Goal: Download file/media

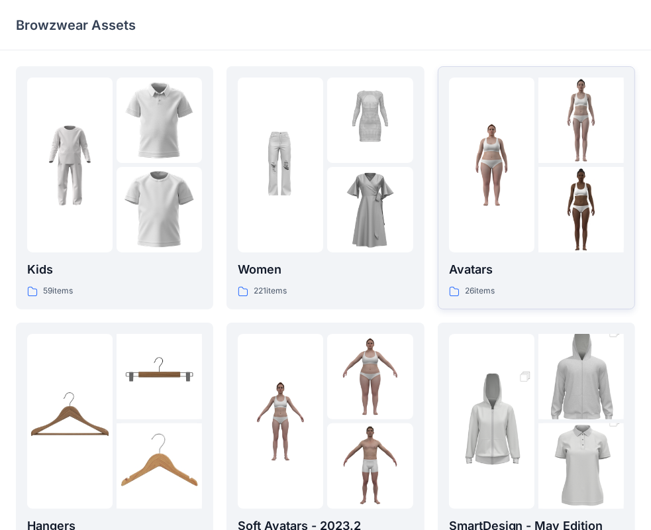
click at [487, 178] on img at bounding box center [491, 165] width 85 height 85
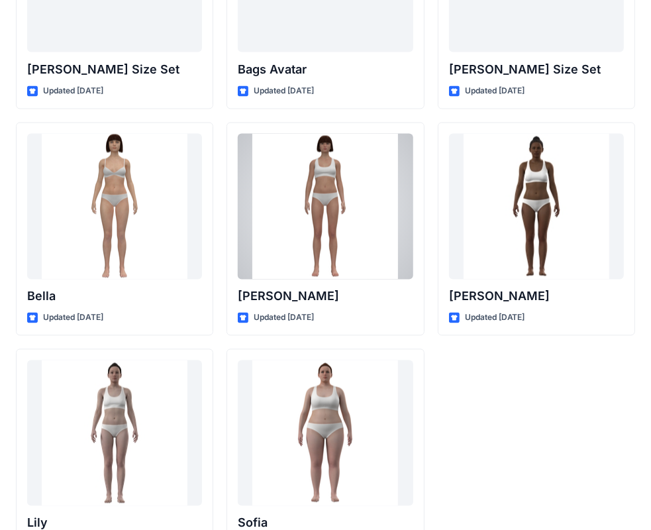
scroll to position [1578, 0]
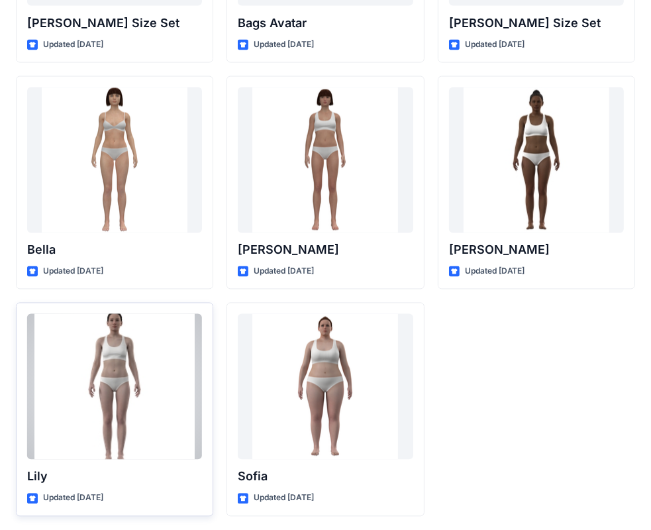
click at [140, 369] on div at bounding box center [114, 387] width 175 height 146
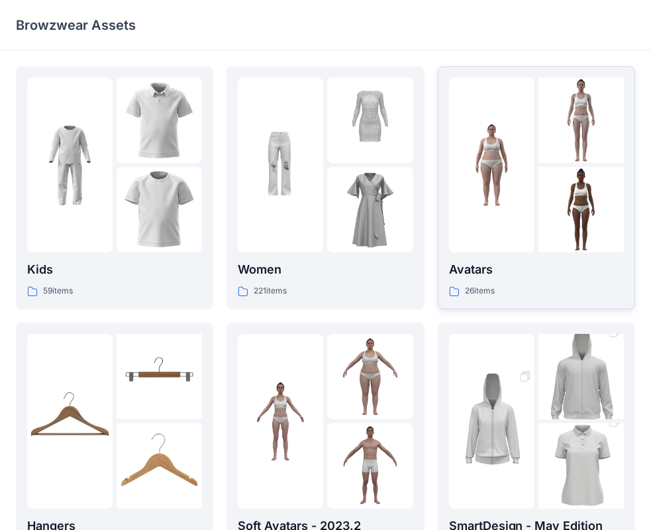
click at [514, 187] on img at bounding box center [491, 165] width 85 height 85
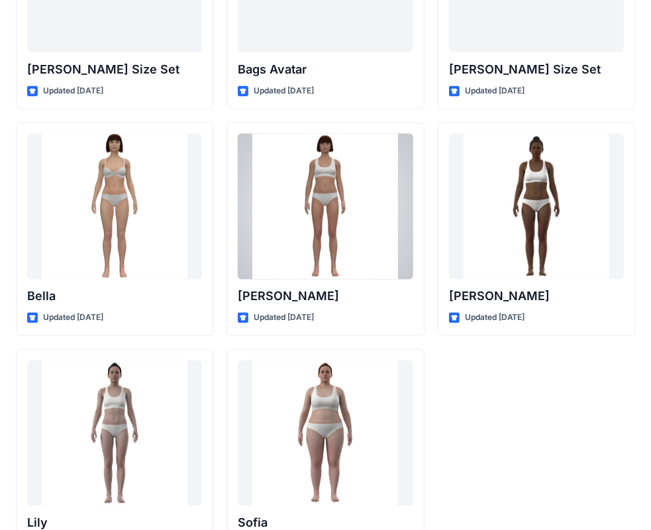
scroll to position [1578, 0]
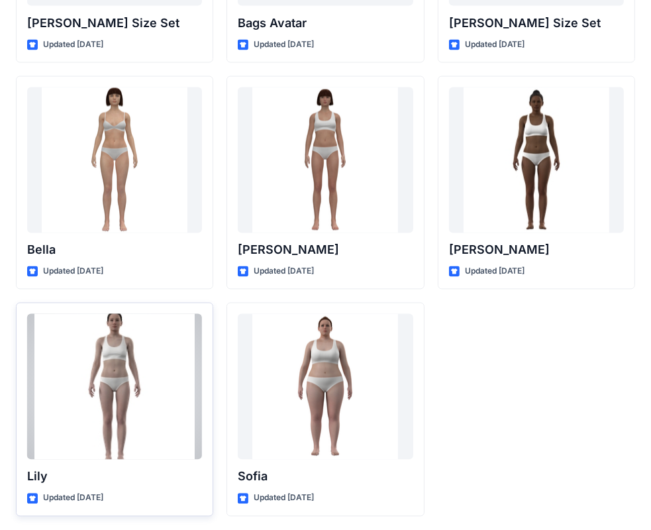
click at [122, 387] on div at bounding box center [114, 387] width 175 height 146
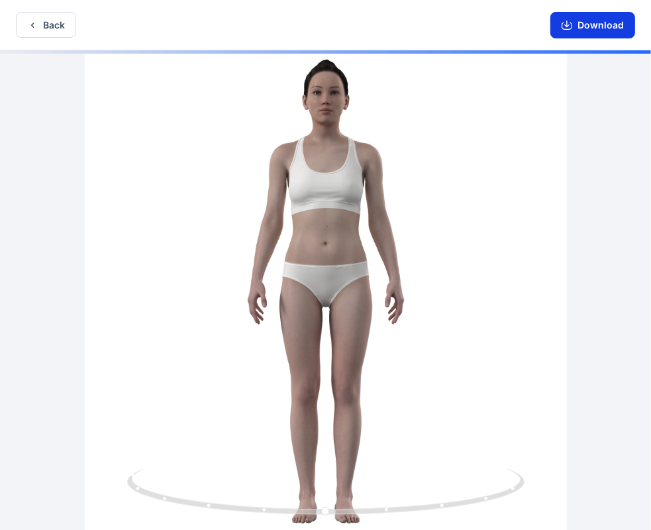
click at [591, 33] on button "Download" at bounding box center [592, 25] width 85 height 26
